Goal: Transaction & Acquisition: Purchase product/service

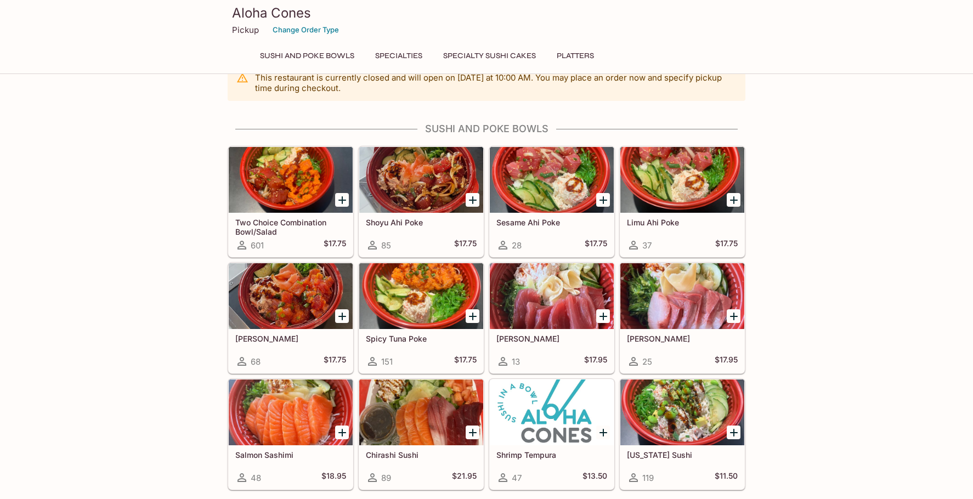
scroll to position [4, 0]
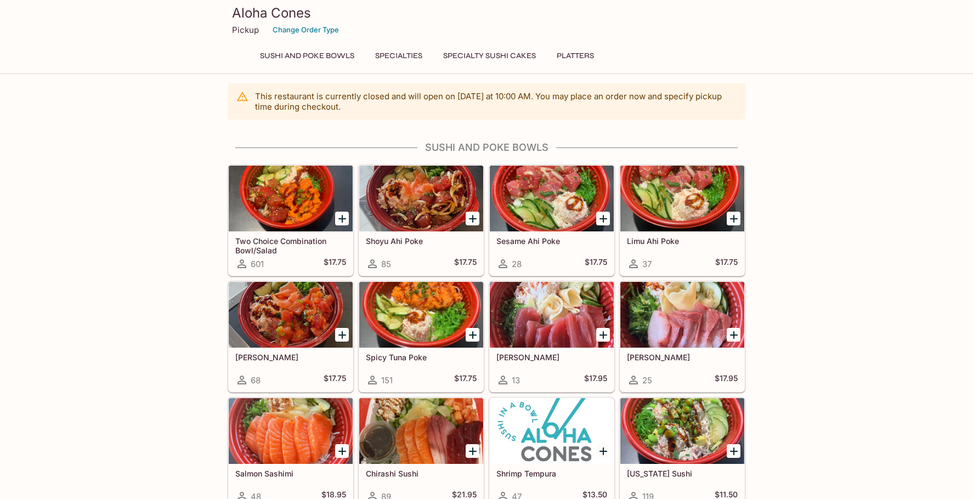
click at [720, 296] on div at bounding box center [682, 315] width 124 height 66
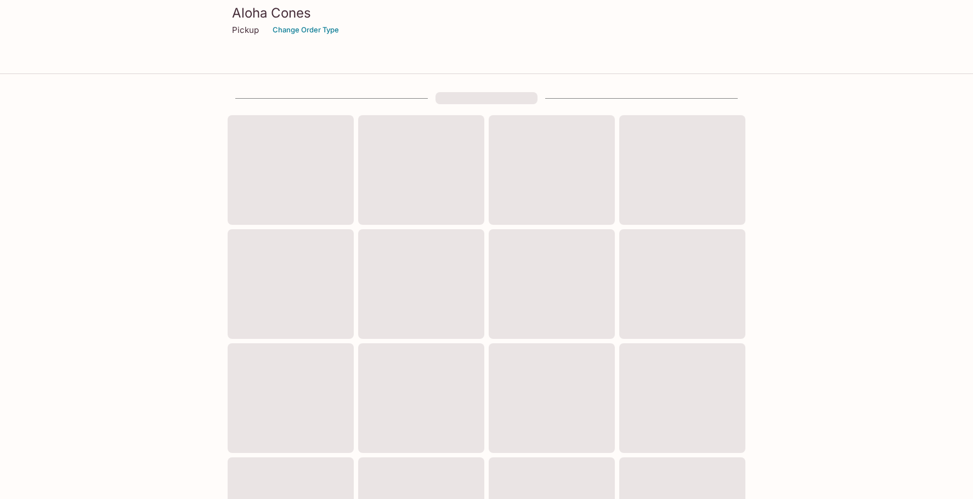
scroll to position [4, 0]
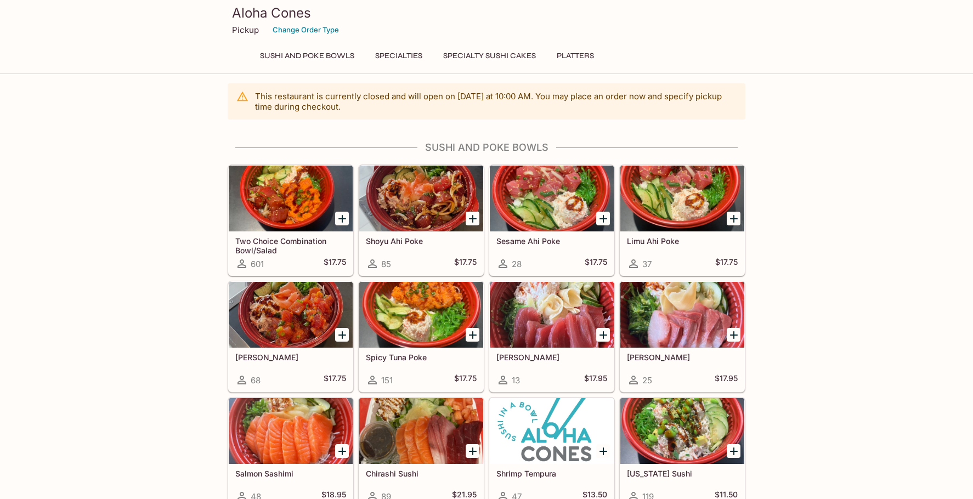
click at [314, 212] on div at bounding box center [291, 199] width 124 height 66
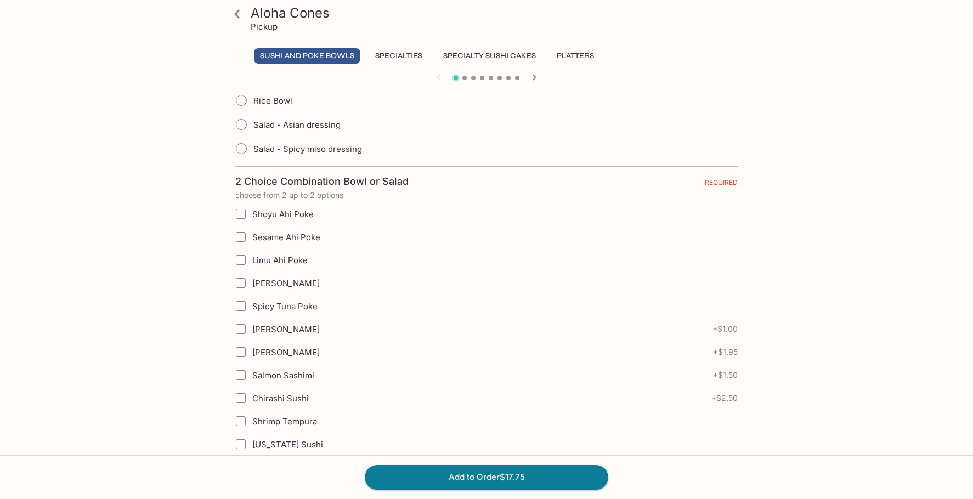
scroll to position [329, 0]
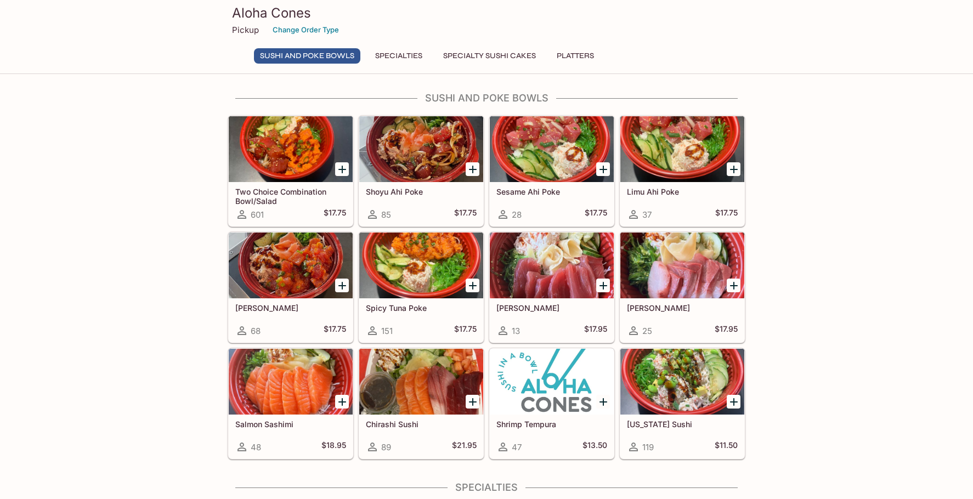
click at [451, 279] on div at bounding box center [421, 265] width 124 height 66
